Goal: Navigation & Orientation: Find specific page/section

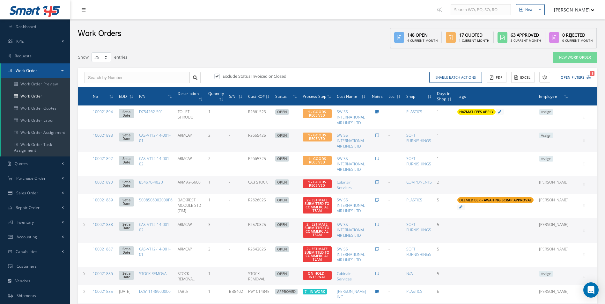
select select "25"
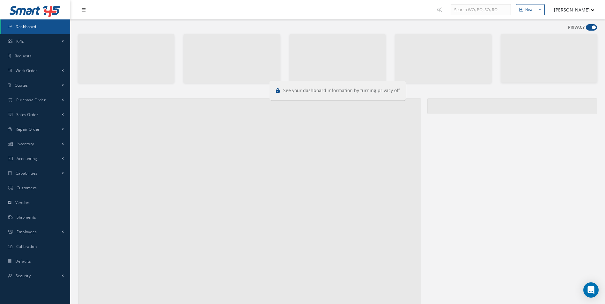
click at [590, 26] on span at bounding box center [591, 27] width 11 height 6
click at [586, 29] on input "checkbox" at bounding box center [586, 29] width 0 height 0
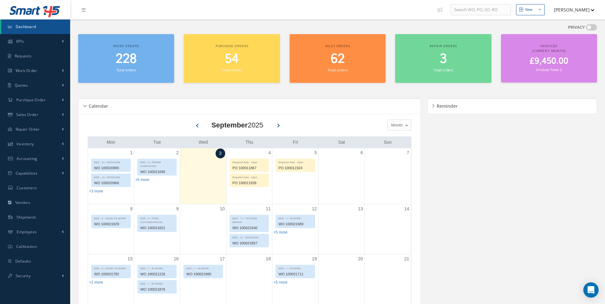
click at [590, 26] on span at bounding box center [591, 27] width 11 height 6
click at [586, 29] on input "checkbox" at bounding box center [586, 29] width 0 height 0
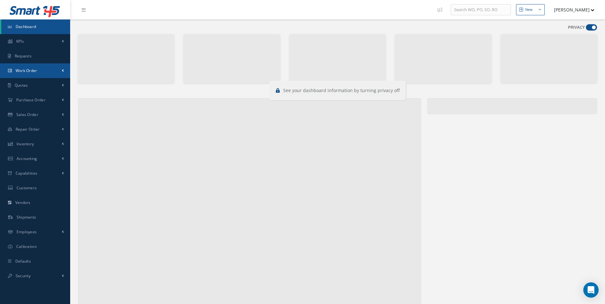
click at [28, 71] on span "Work Order" at bounding box center [27, 70] width 22 height 5
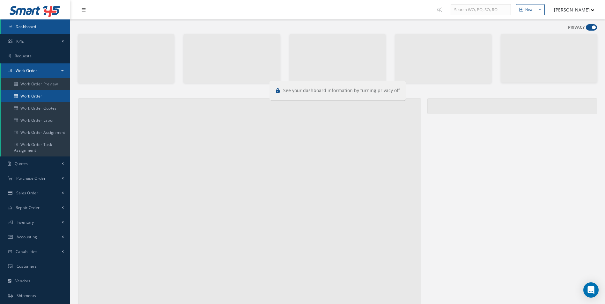
click at [31, 99] on link "Work Order" at bounding box center [36, 96] width 70 height 12
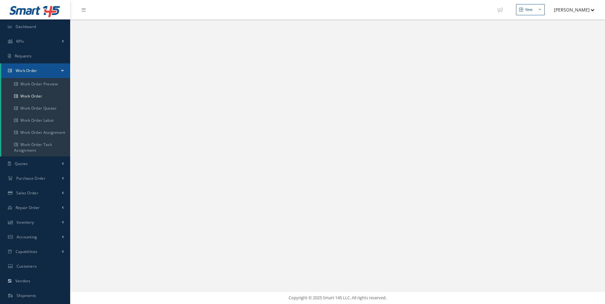
select select "25"
